Goal: Submit feedback/report problem: Submit feedback/report problem

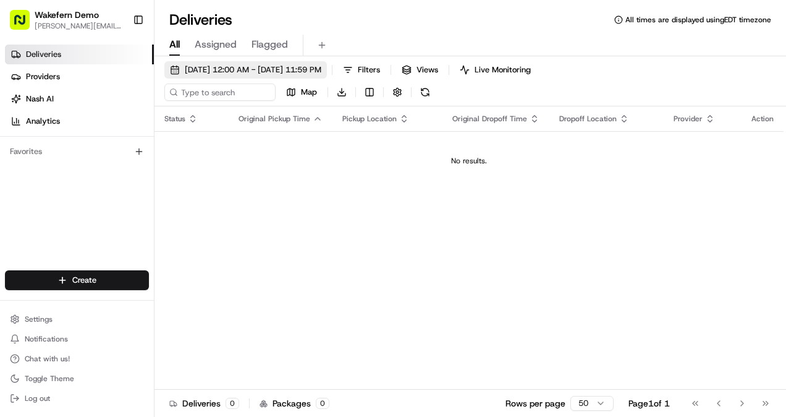
click at [221, 73] on span "[DATE] 12:00 AM - [DATE] 11:59 PM" at bounding box center [253, 69] width 137 height 11
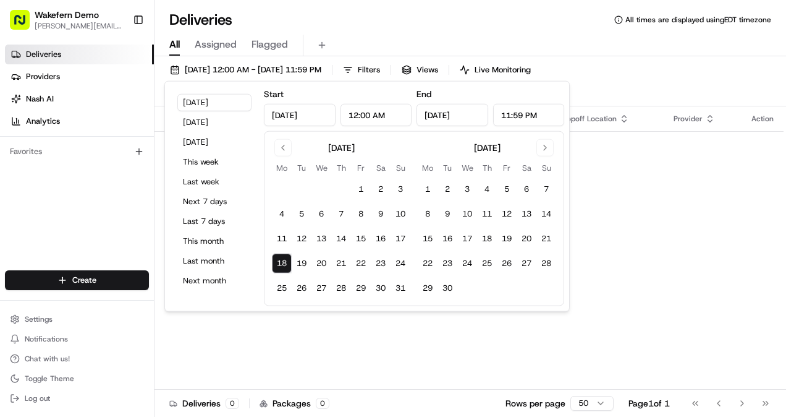
click at [671, 221] on div "Status Original Pickup Time Pickup Location Original Dropoff Time Dropoff Locat…" at bounding box center [469, 258] width 629 height 305
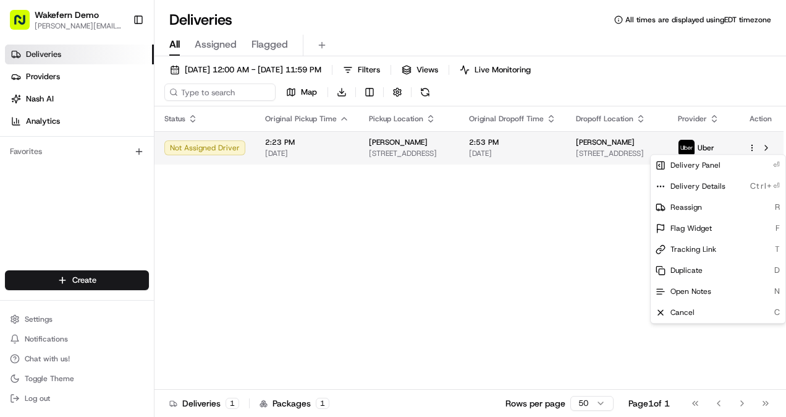
click at [752, 143] on html "Wakefern Demo [PERSON_NAME][EMAIL_ADDRESS][PERSON_NAME][DOMAIN_NAME] Toggle Sid…" at bounding box center [393, 208] width 786 height 417
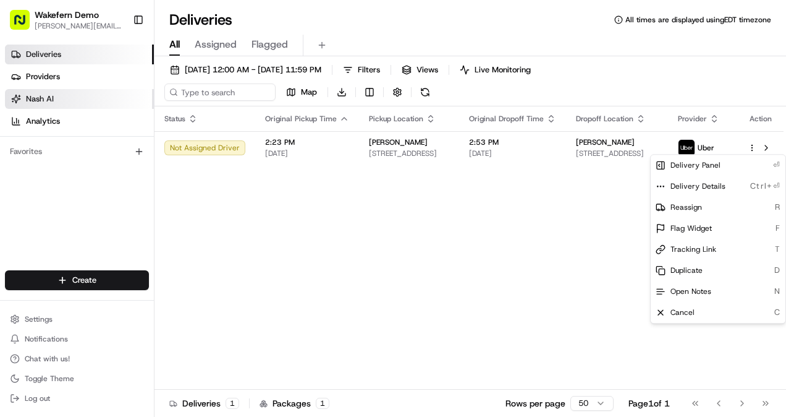
click at [37, 99] on html "Wakefern Demo [PERSON_NAME][EMAIL_ADDRESS][PERSON_NAME][DOMAIN_NAME] Toggle Sid…" at bounding box center [393, 208] width 786 height 417
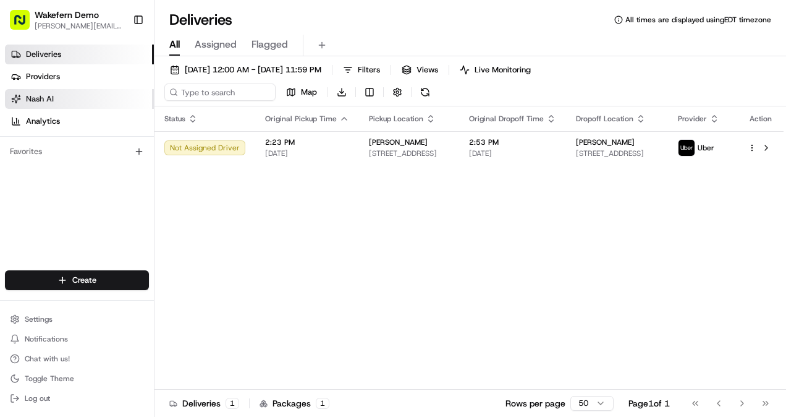
click at [72, 99] on link "Nash AI" at bounding box center [79, 99] width 149 height 20
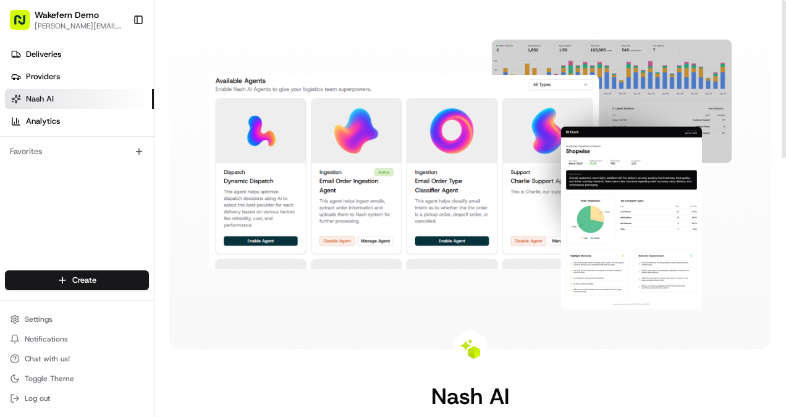
click at [763, 66] on div at bounding box center [470, 174] width 602 height 349
click at [296, 36] on div at bounding box center [470, 174] width 602 height 349
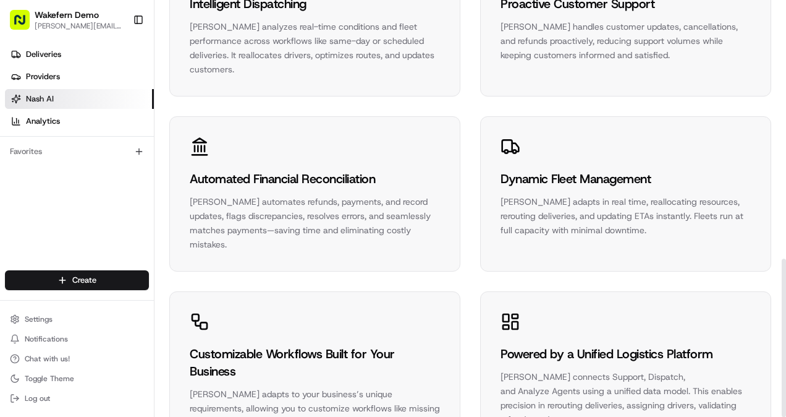
scroll to position [681, 0]
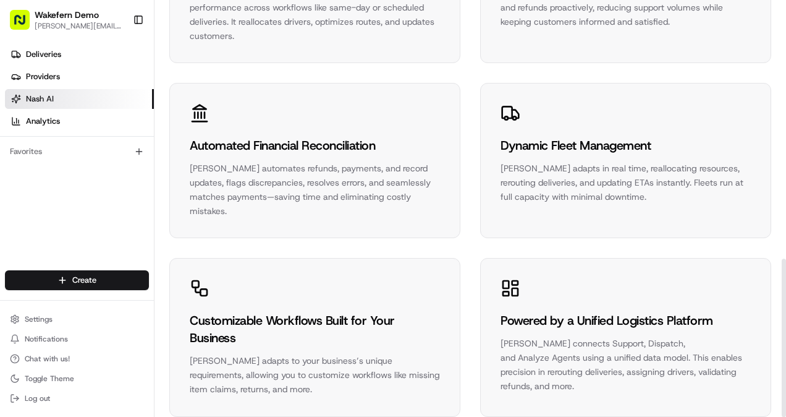
drag, startPoint x: 784, startPoint y: 142, endPoint x: 788, endPoint y: 448, distance: 306.1
click at [786, 416] on div at bounding box center [784, 337] width 4 height 158
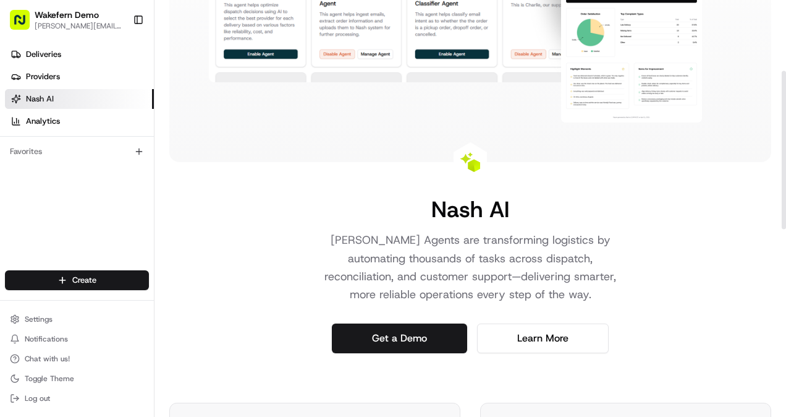
scroll to position [0, 0]
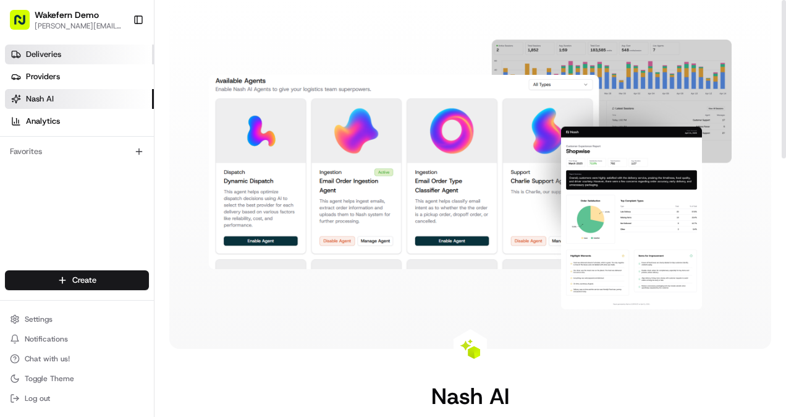
click at [40, 52] on span "Deliveries" at bounding box center [43, 54] width 35 height 11
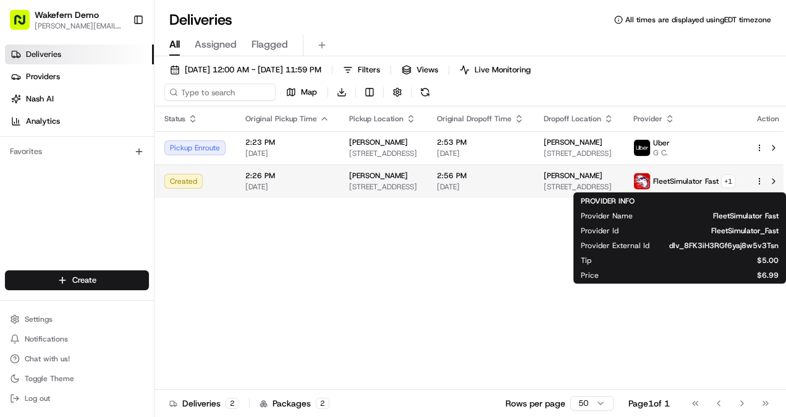
click at [663, 179] on span "FleetSimulator Fast" at bounding box center [687, 181] width 66 height 10
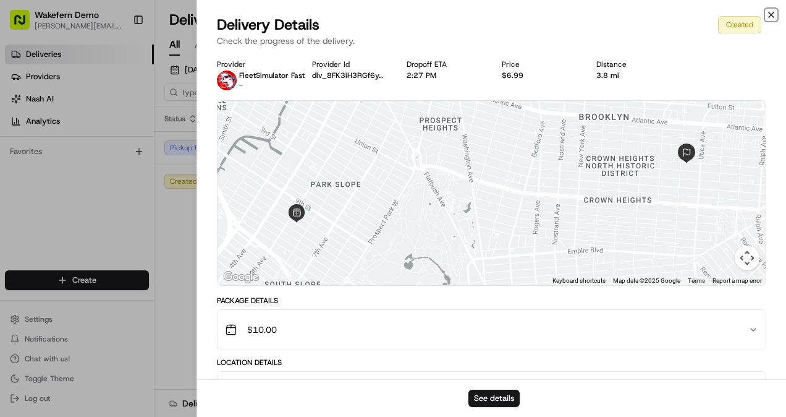
click at [772, 15] on icon "button" at bounding box center [771, 14] width 5 height 5
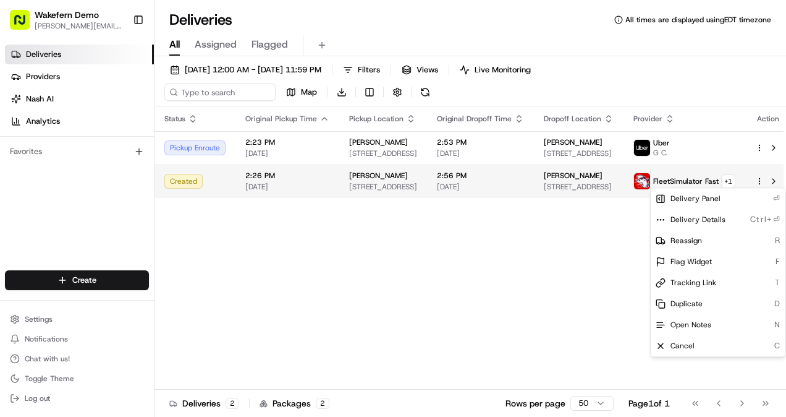
click at [751, 181] on html "Wakefern Demo [PERSON_NAME][EMAIL_ADDRESS][PERSON_NAME][DOMAIN_NAME] Toggle Sid…" at bounding box center [393, 208] width 786 height 417
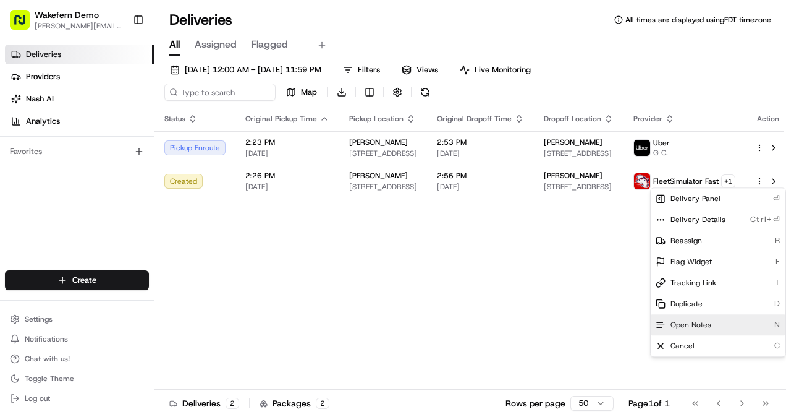
click at [692, 331] on div "Open Notes N" at bounding box center [718, 324] width 135 height 21
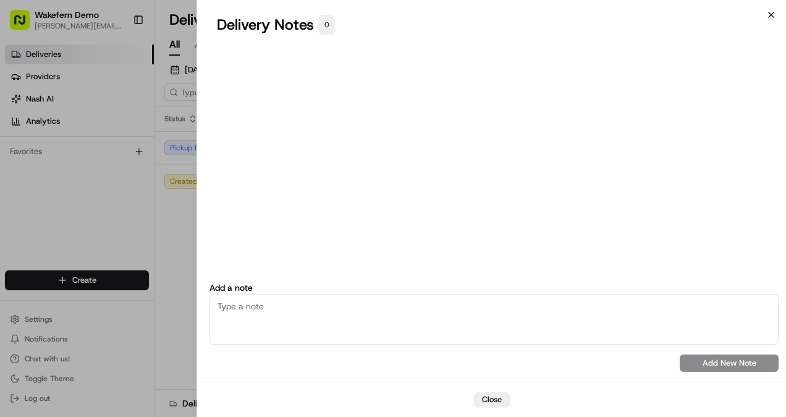
click at [770, 12] on icon "button" at bounding box center [771, 14] width 5 height 5
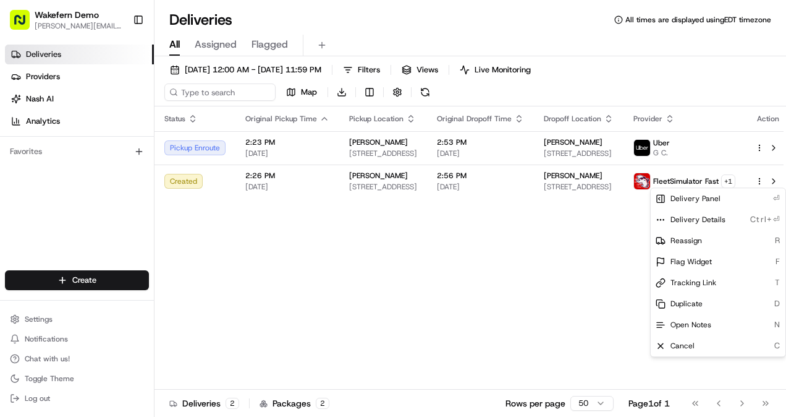
click at [347, 332] on div "Status Original Pickup Time Pickup Location Original Dropoff Time Dropoff Locat…" at bounding box center [473, 258] width 637 height 305
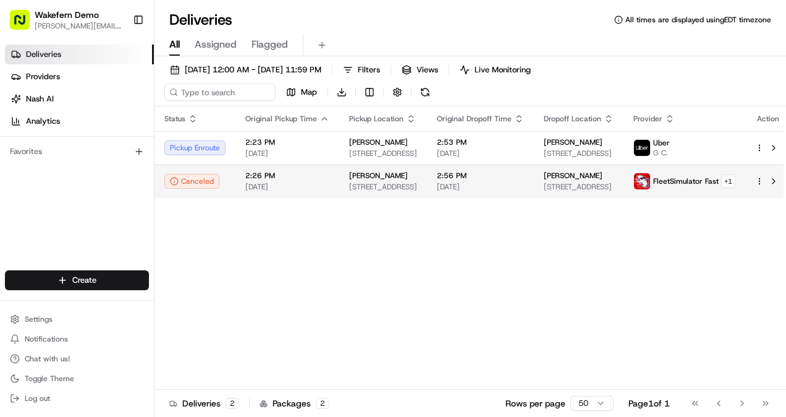
click at [751, 179] on html "Wakefern Demo [PERSON_NAME][EMAIL_ADDRESS][PERSON_NAME][DOMAIN_NAME] Toggle Sid…" at bounding box center [393, 208] width 786 height 417
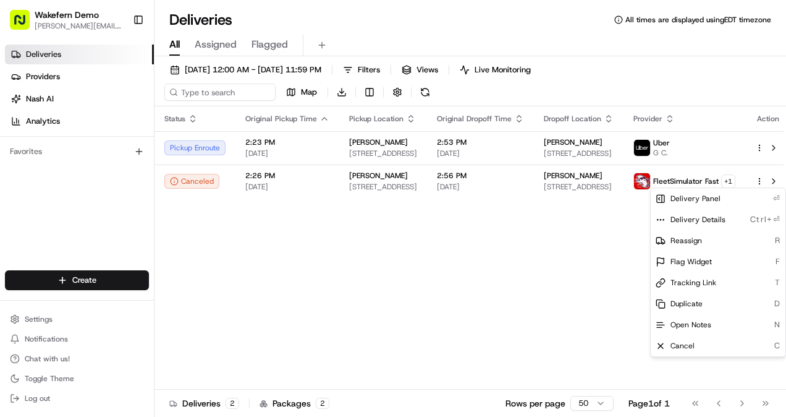
click at [766, 179] on html "Wakefern Demo [PERSON_NAME][EMAIL_ADDRESS][PERSON_NAME][DOMAIN_NAME] Toggle Sid…" at bounding box center [393, 208] width 786 height 417
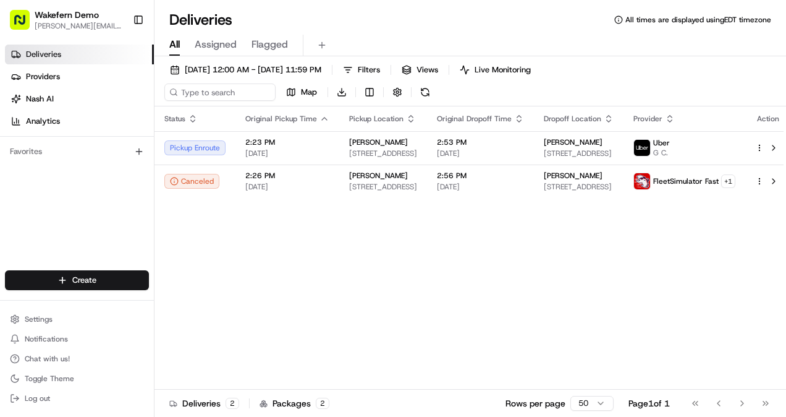
click at [767, 179] on button at bounding box center [774, 181] width 15 height 15
click at [756, 186] on div at bounding box center [769, 181] width 26 height 15
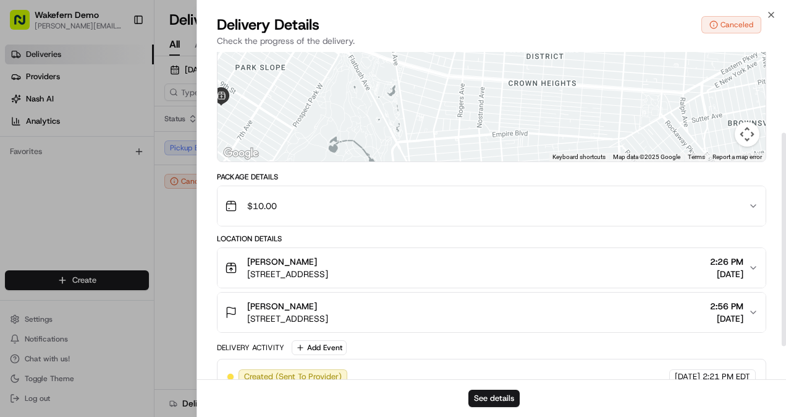
scroll to position [173, 0]
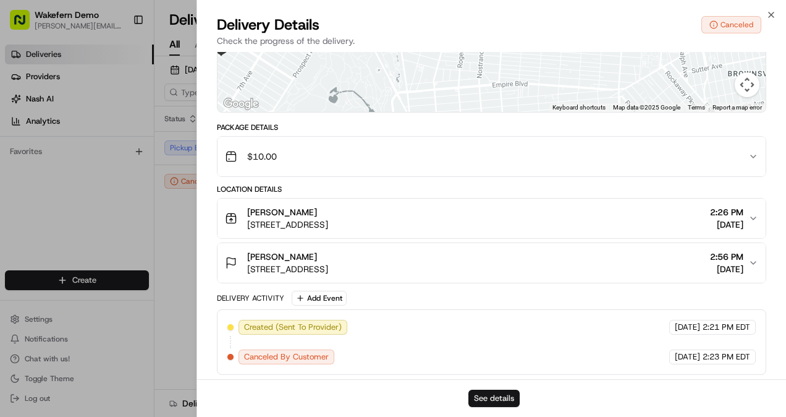
click at [495, 399] on button "See details" at bounding box center [494, 398] width 51 height 17
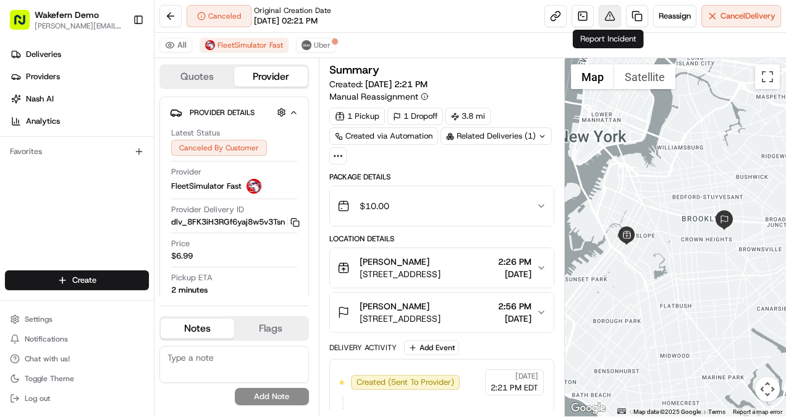
click at [609, 15] on button at bounding box center [610, 16] width 22 height 22
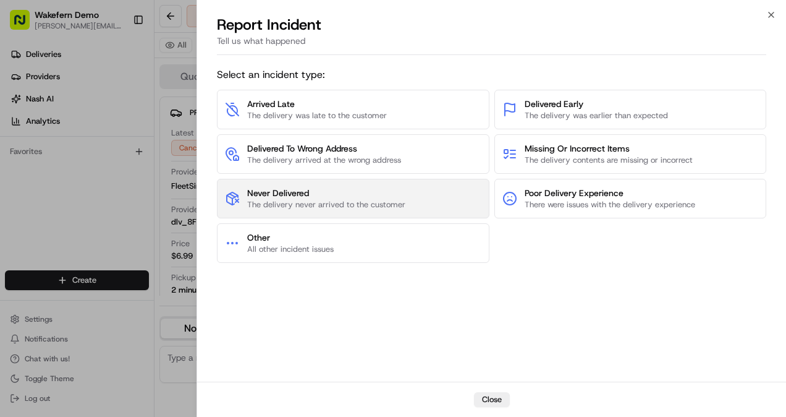
click at [341, 194] on span "Never Delivered" at bounding box center [326, 193] width 158 height 12
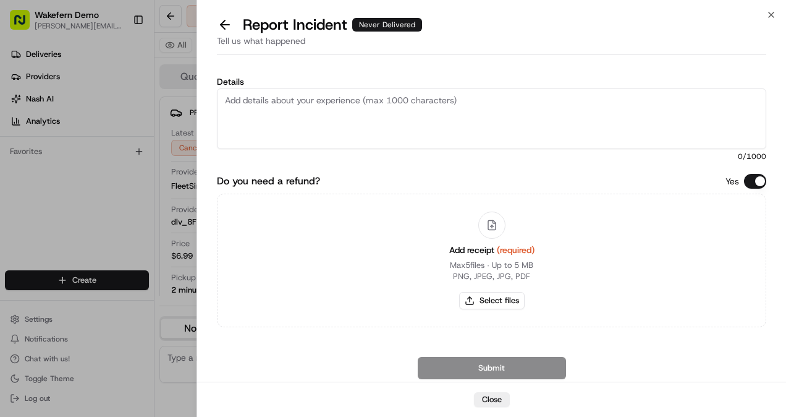
click at [377, 98] on textarea "Details" at bounding box center [492, 118] width 550 height 61
type textarea "Customer called in never received the delivery."
click at [748, 181] on button "Do you need a refund?" at bounding box center [755, 181] width 22 height 15
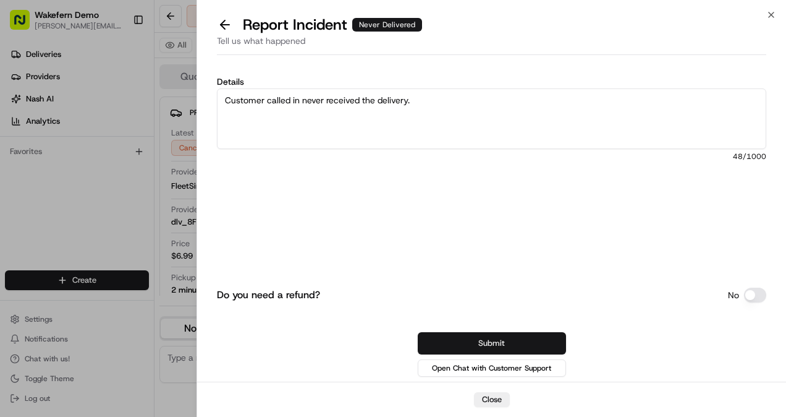
click at [492, 341] on button "Submit" at bounding box center [492, 343] width 148 height 22
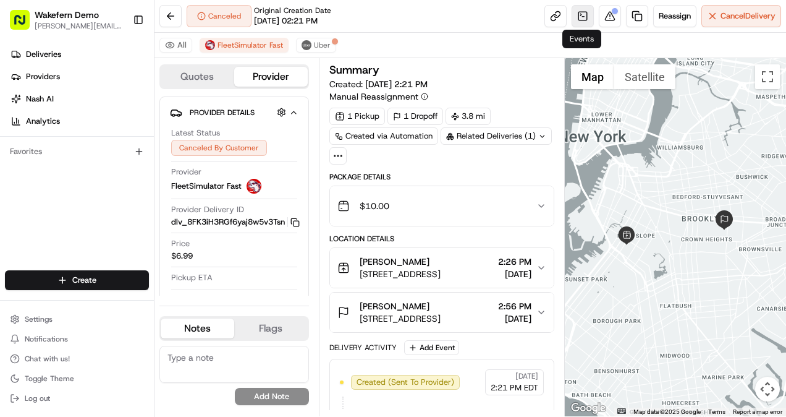
click at [586, 15] on link at bounding box center [583, 16] width 22 height 22
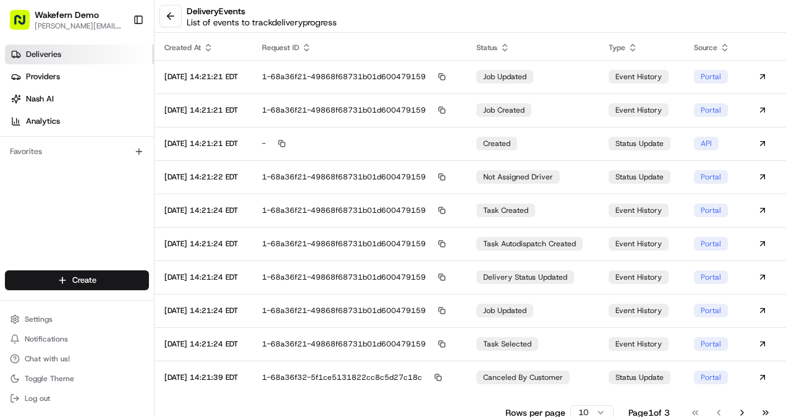
click at [31, 49] on span "Deliveries" at bounding box center [43, 54] width 35 height 11
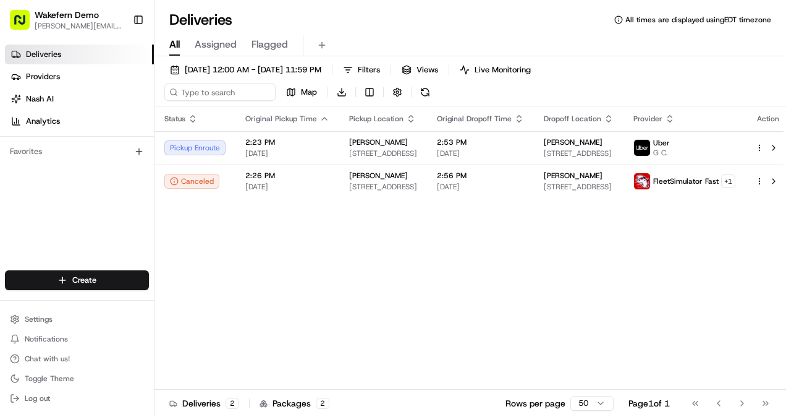
click at [260, 46] on span "Flagged" at bounding box center [270, 44] width 36 height 15
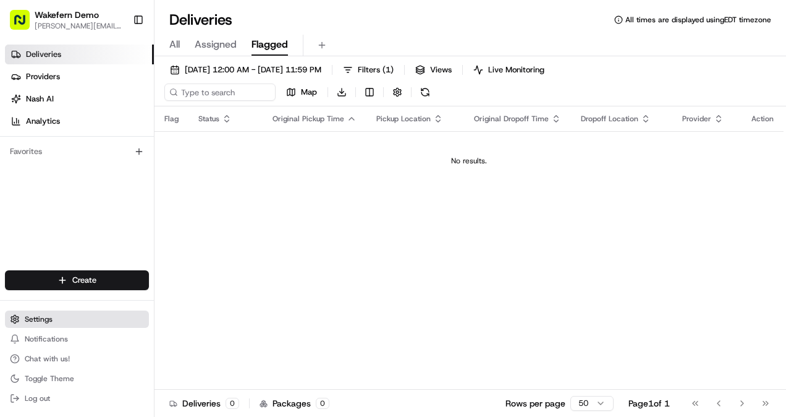
click at [54, 310] on button "Settings" at bounding box center [77, 318] width 144 height 17
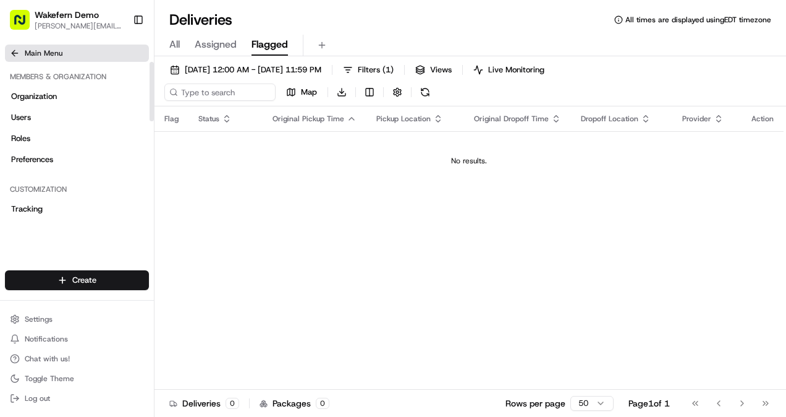
click at [42, 52] on span "Main Menu" at bounding box center [44, 53] width 38 height 10
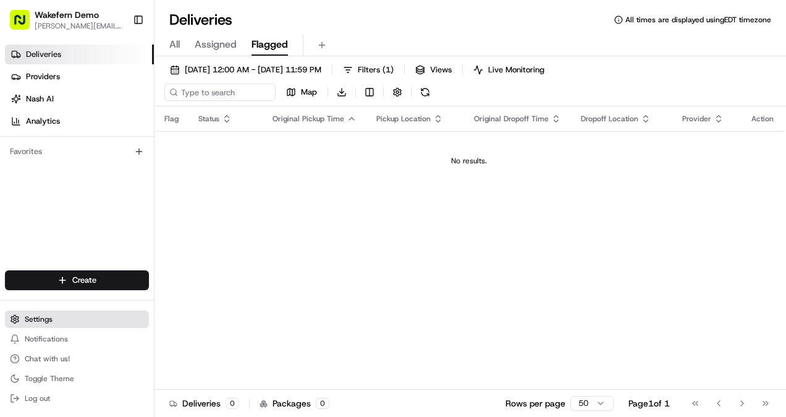
click at [57, 319] on button "Settings" at bounding box center [77, 318] width 144 height 17
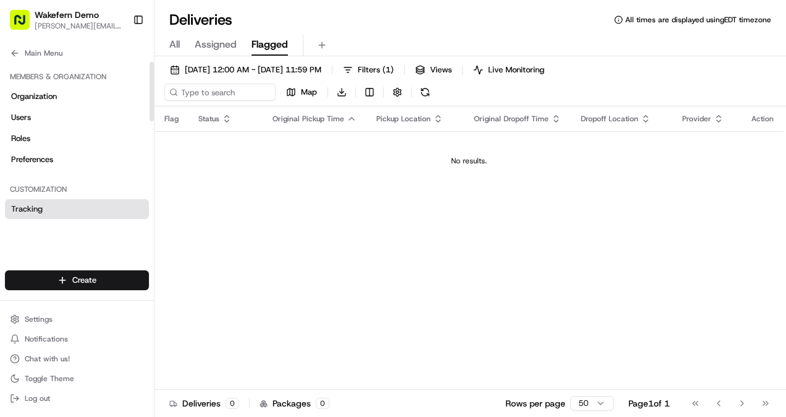
click at [74, 206] on link "Tracking" at bounding box center [77, 209] width 144 height 20
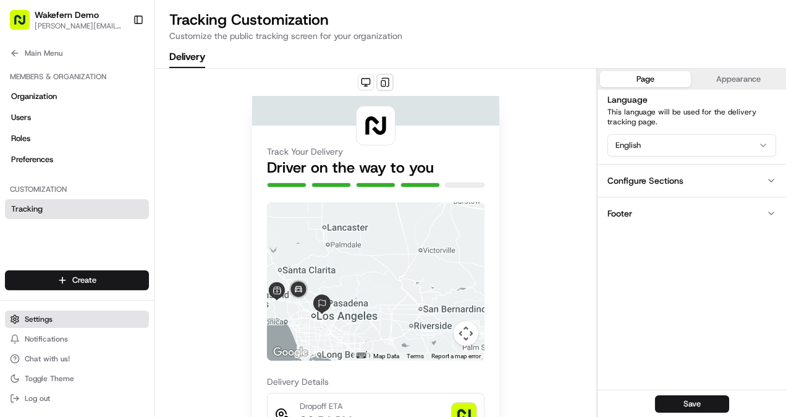
click at [62, 320] on button "Settings" at bounding box center [77, 318] width 144 height 17
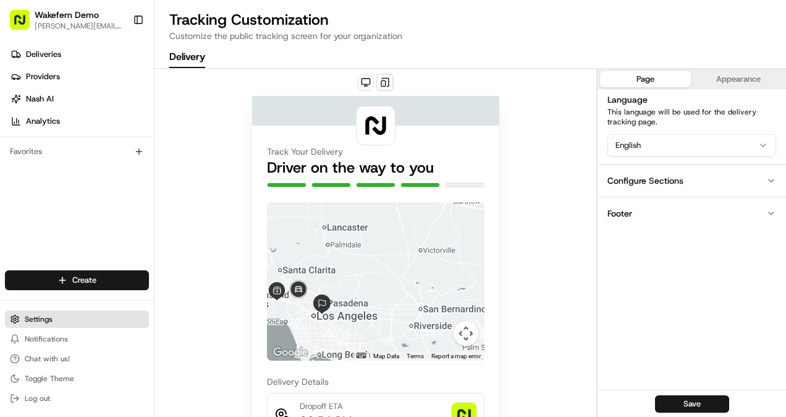
click at [71, 316] on button "Settings" at bounding box center [77, 318] width 144 height 17
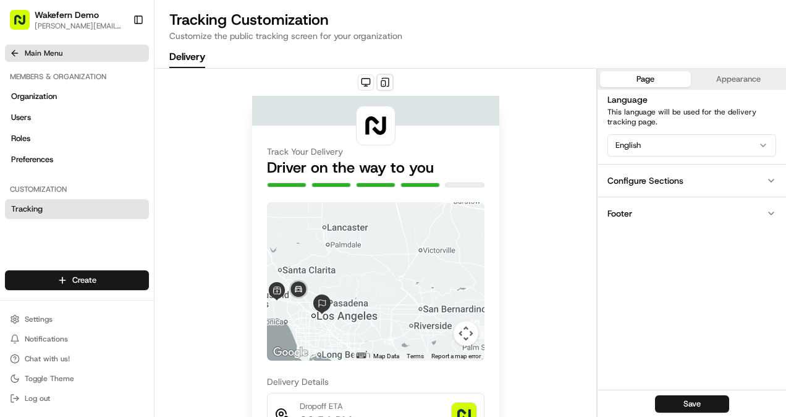
click at [13, 53] on icon at bounding box center [15, 53] width 6 height 0
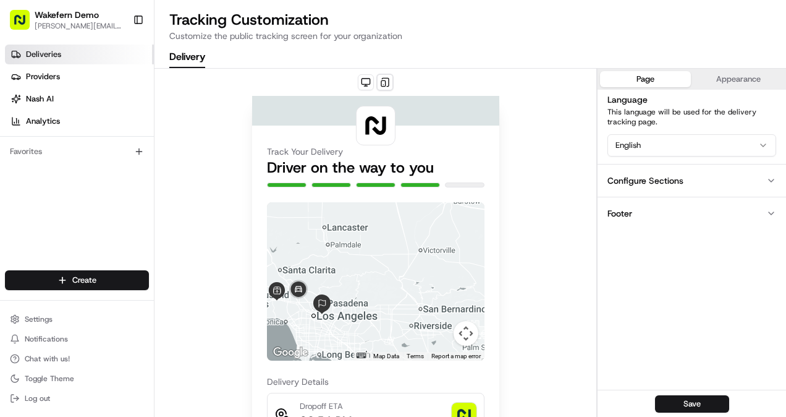
click at [66, 53] on link "Deliveries" at bounding box center [79, 55] width 149 height 20
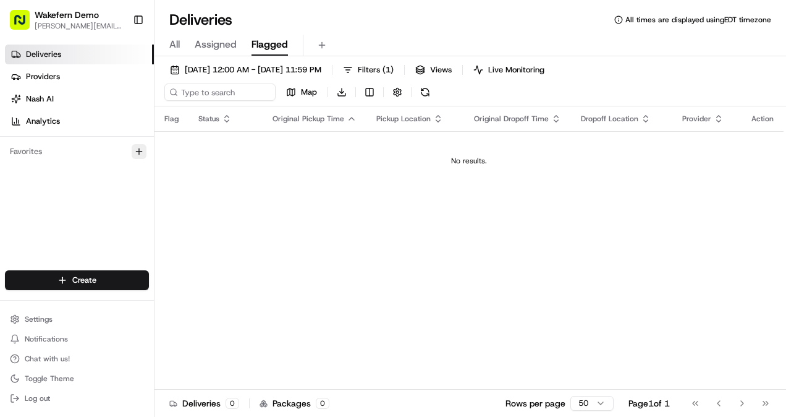
click at [140, 147] on icon "button" at bounding box center [139, 152] width 10 height 10
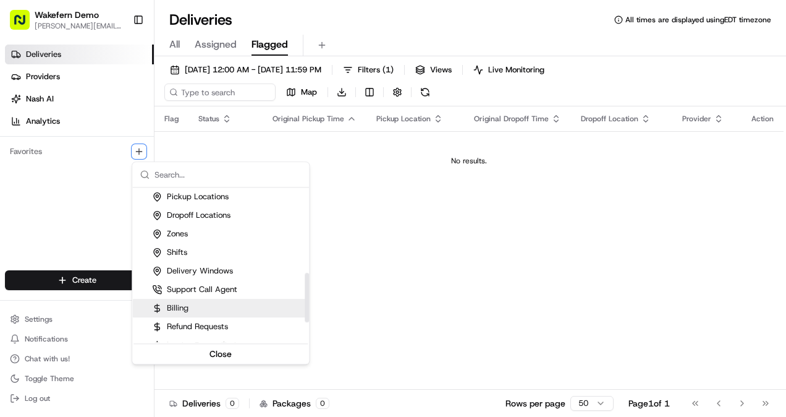
scroll to position [266, 0]
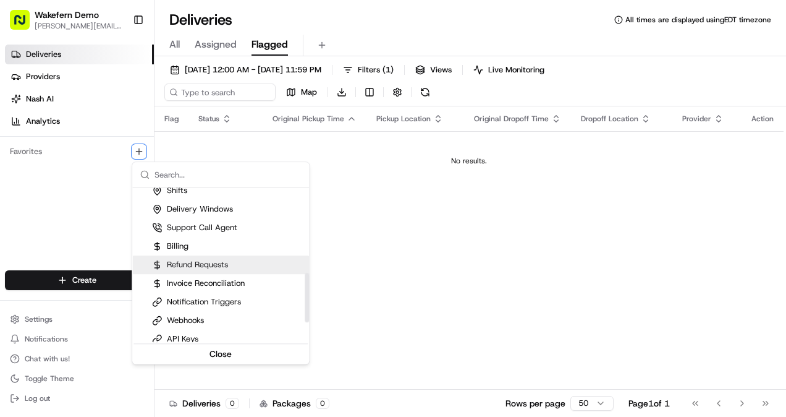
click at [242, 258] on div "Refund Requests" at bounding box center [220, 264] width 177 height 19
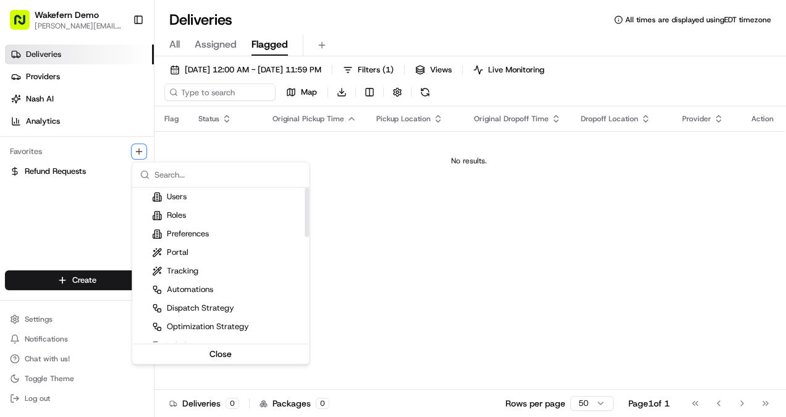
scroll to position [0, 0]
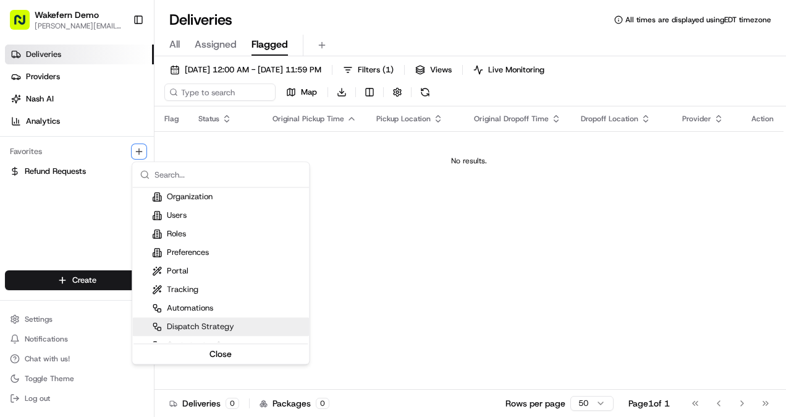
click at [371, 300] on html "Wakefern Demo mellisa.prester@wakefern.com Toggle Sidebar Deliveries Providers …" at bounding box center [393, 208] width 786 height 417
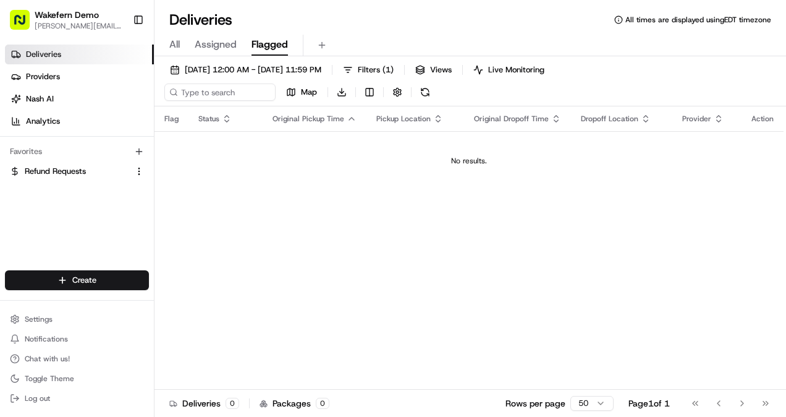
click at [108, 47] on link "Deliveries" at bounding box center [79, 55] width 149 height 20
click at [77, 49] on link "Deliveries" at bounding box center [79, 55] width 149 height 20
click at [221, 66] on span "[DATE] 12:00 AM - [DATE] 11:59 PM" at bounding box center [253, 69] width 137 height 11
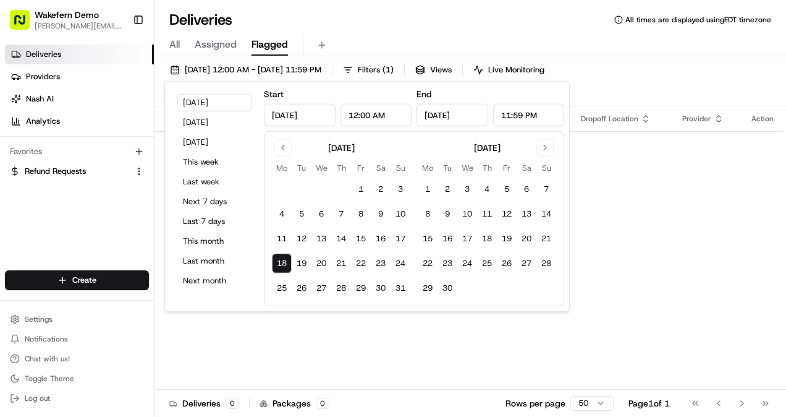
click at [660, 225] on div "Flag Status Original Pickup Time Pickup Location Original Dropoff Time Dropoff …" at bounding box center [469, 258] width 629 height 305
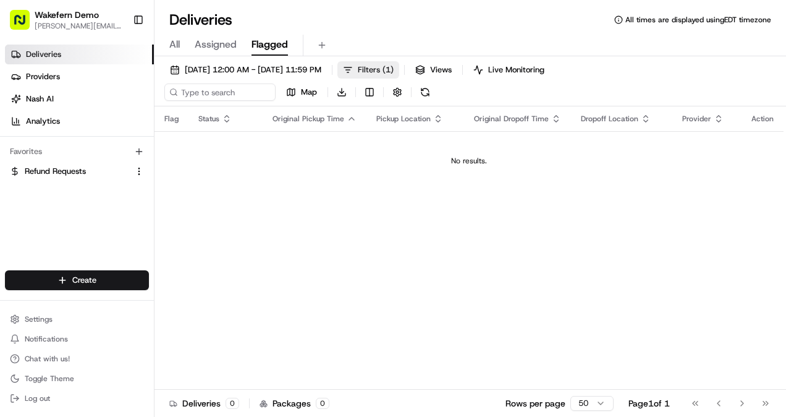
click at [394, 69] on span "Filters ( 1 )" at bounding box center [376, 69] width 36 height 11
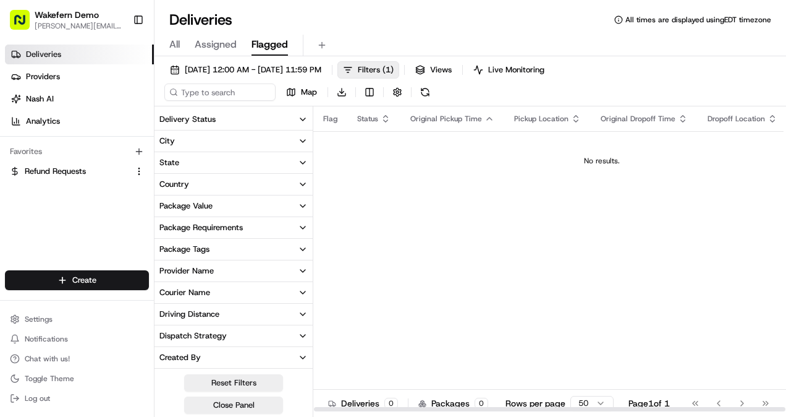
click at [435, 192] on div "Flag Status Original Pickup Time Pickup Location Original Dropoff Time Dropoff …" at bounding box center [601, 258] width 577 height 305
click at [496, 236] on div "Flag Status Original Pickup Time Pickup Location Original Dropoff Time Dropoff …" at bounding box center [601, 258] width 577 height 305
click at [56, 234] on div "Deliveries Providers Nash AI Analytics Favorites Refund Requests" at bounding box center [77, 159] width 154 height 238
click at [250, 406] on button "Close Panel" at bounding box center [233, 404] width 99 height 17
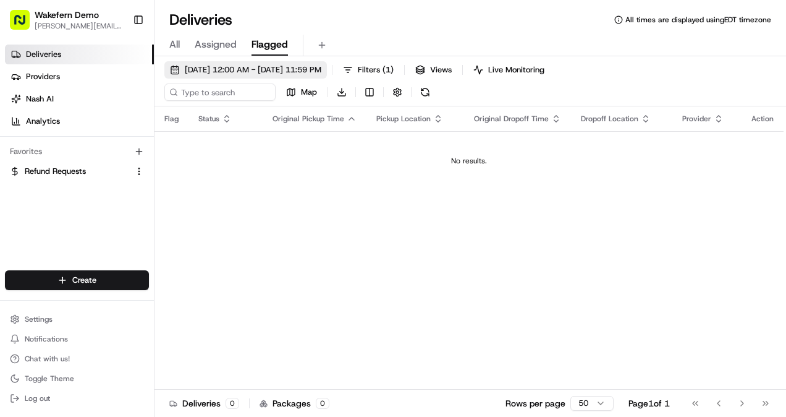
click at [237, 67] on span "[DATE] 12:00 AM - [DATE] 11:59 PM" at bounding box center [253, 69] width 137 height 11
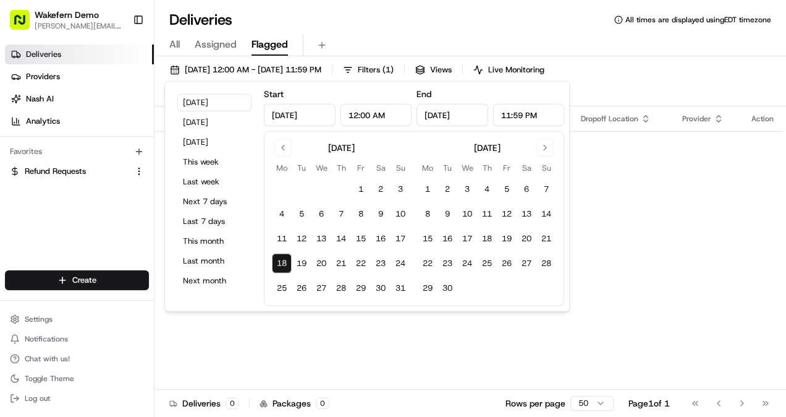
click at [179, 45] on span "All" at bounding box center [174, 44] width 11 height 15
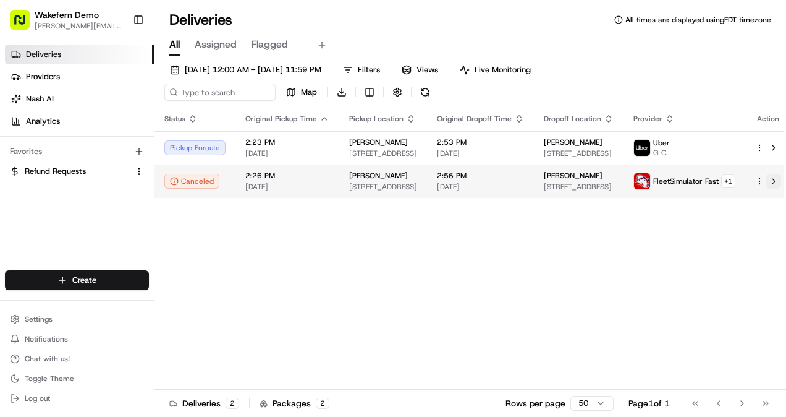
click at [767, 182] on button at bounding box center [774, 181] width 15 height 15
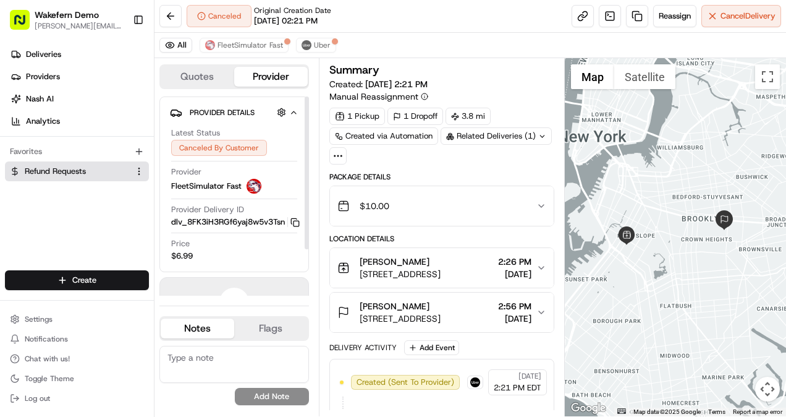
click at [78, 168] on span "Refund Requests" at bounding box center [55, 171] width 61 height 11
